Goal: Task Accomplishment & Management: Use online tool/utility

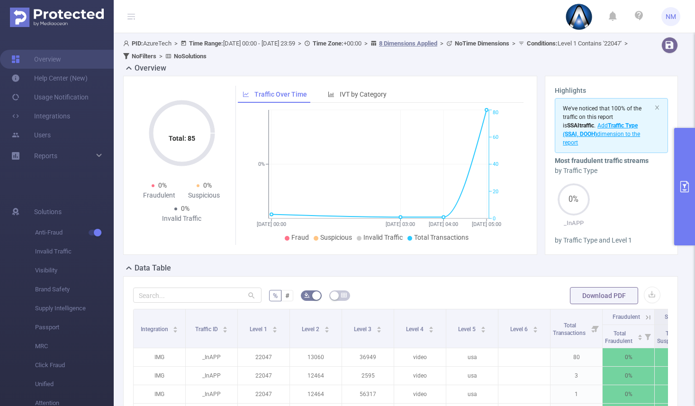
scroll to position [68, 0]
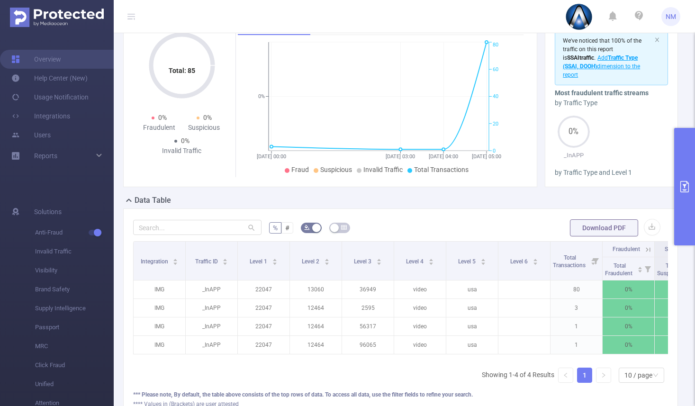
click at [688, 202] on button "primary" at bounding box center [684, 186] width 21 height 117
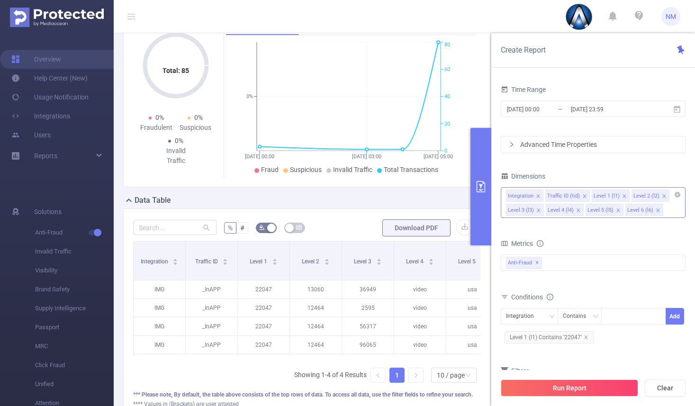
click at [671, 212] on div "Integration Traffic ID (tid) Level 1 (l1) Level 2 (l2) Level 3 (l3) Level 4 (l4…" at bounding box center [592, 202] width 185 height 31
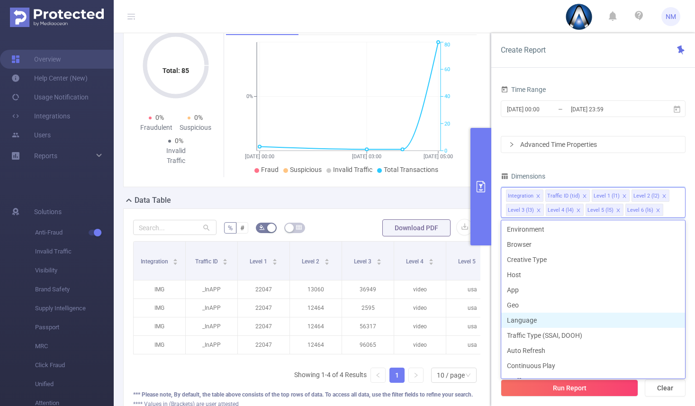
scroll to position [149, 0]
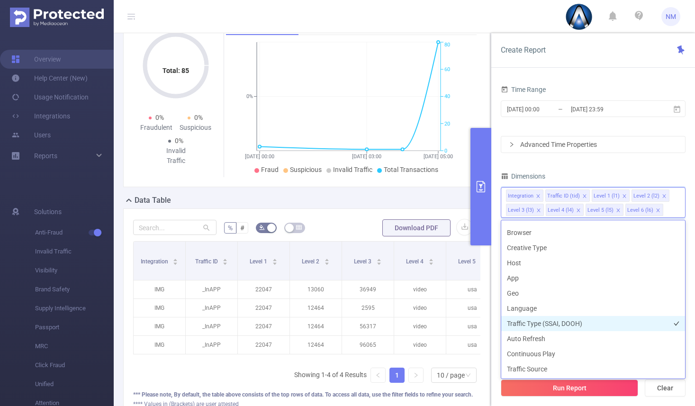
click at [582, 321] on li "Traffic Type (SSAI, DOOH)" at bounding box center [593, 323] width 184 height 15
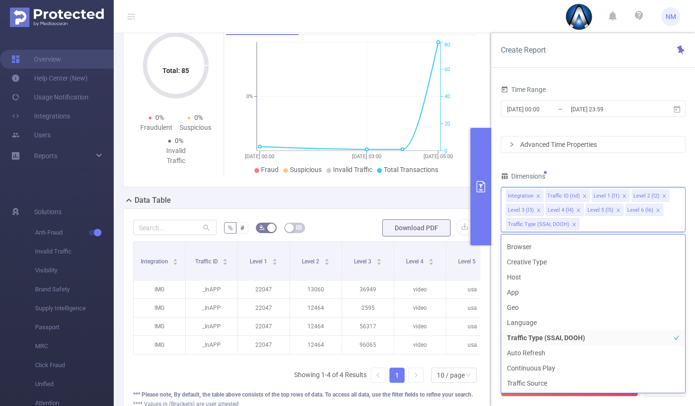
click at [588, 396] on div "Run Report Clear" at bounding box center [593, 388] width 204 height 36
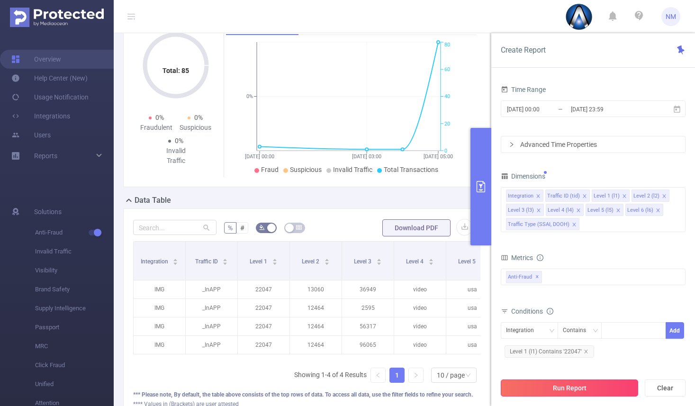
click at [589, 393] on button "Run Report" at bounding box center [568, 387] width 137 height 17
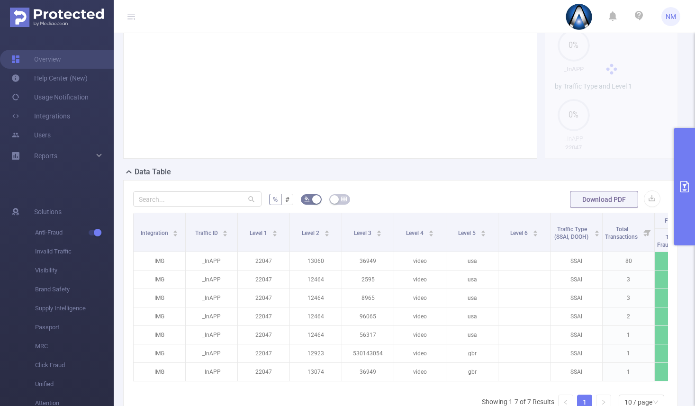
scroll to position [102, 0]
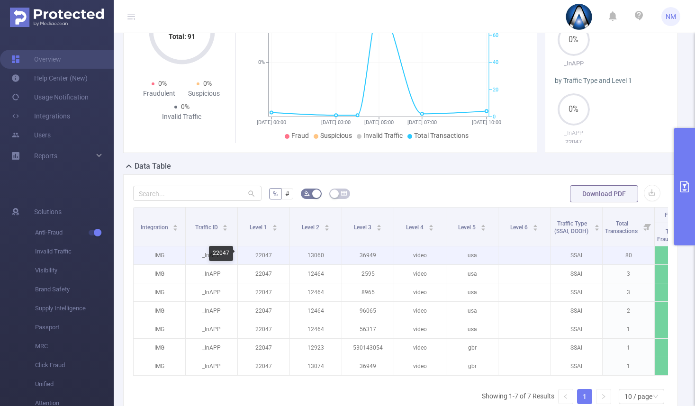
click at [259, 255] on p "22047" at bounding box center [264, 255] width 52 height 18
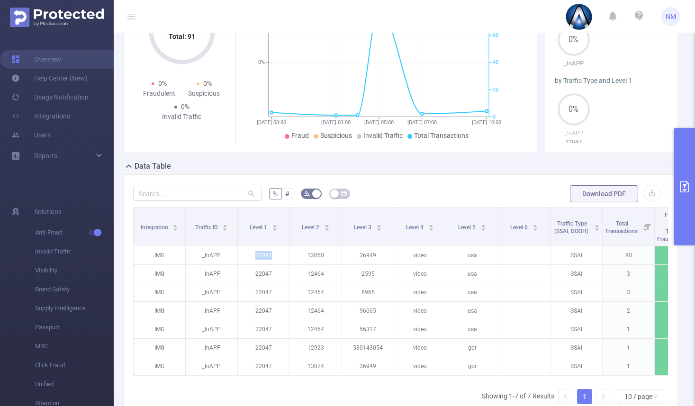
copy p "22047"
